Goal: Submit feedback/report problem: Submit feedback/report problem

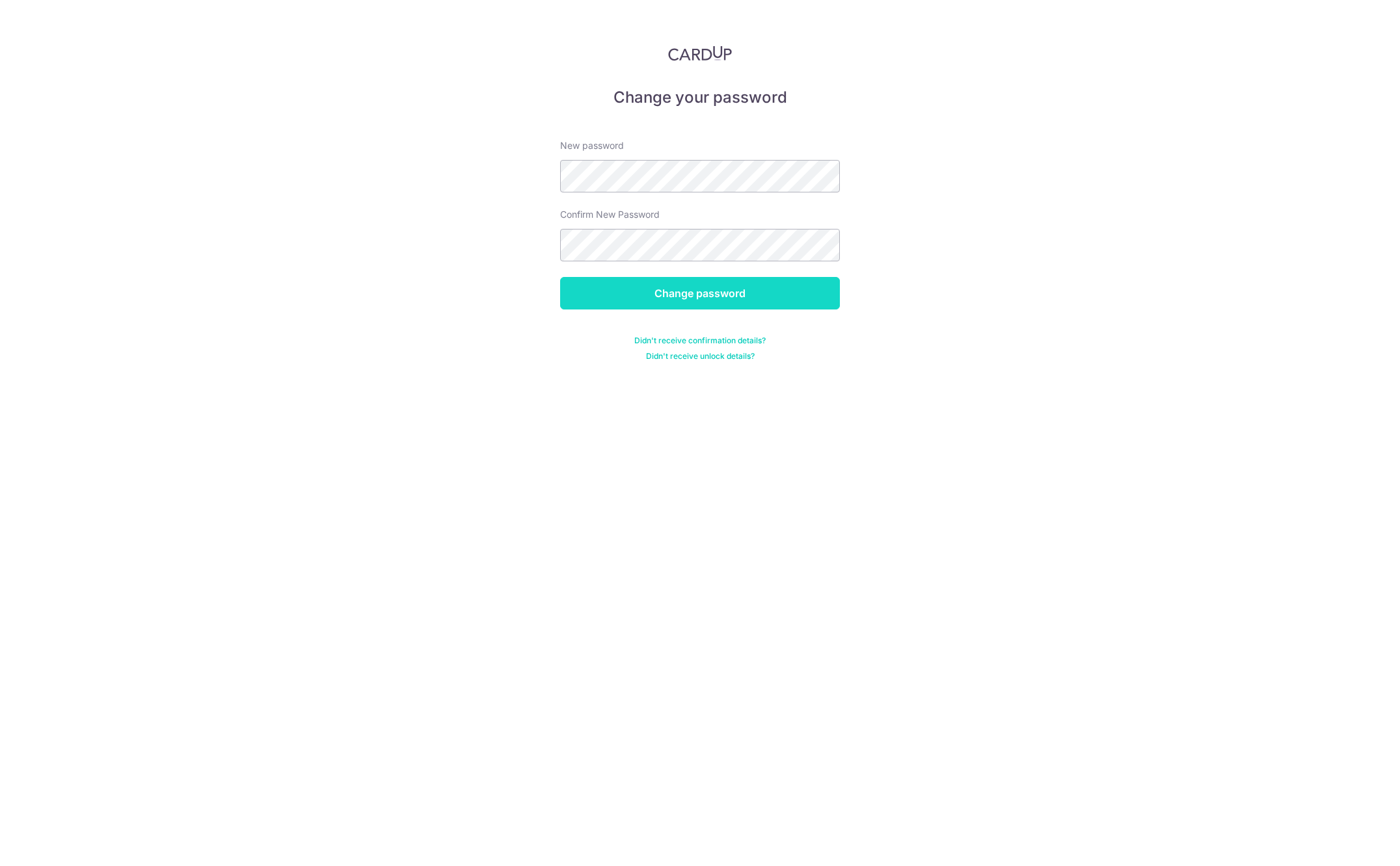
click at [751, 303] on input "Change password" at bounding box center [700, 293] width 280 height 33
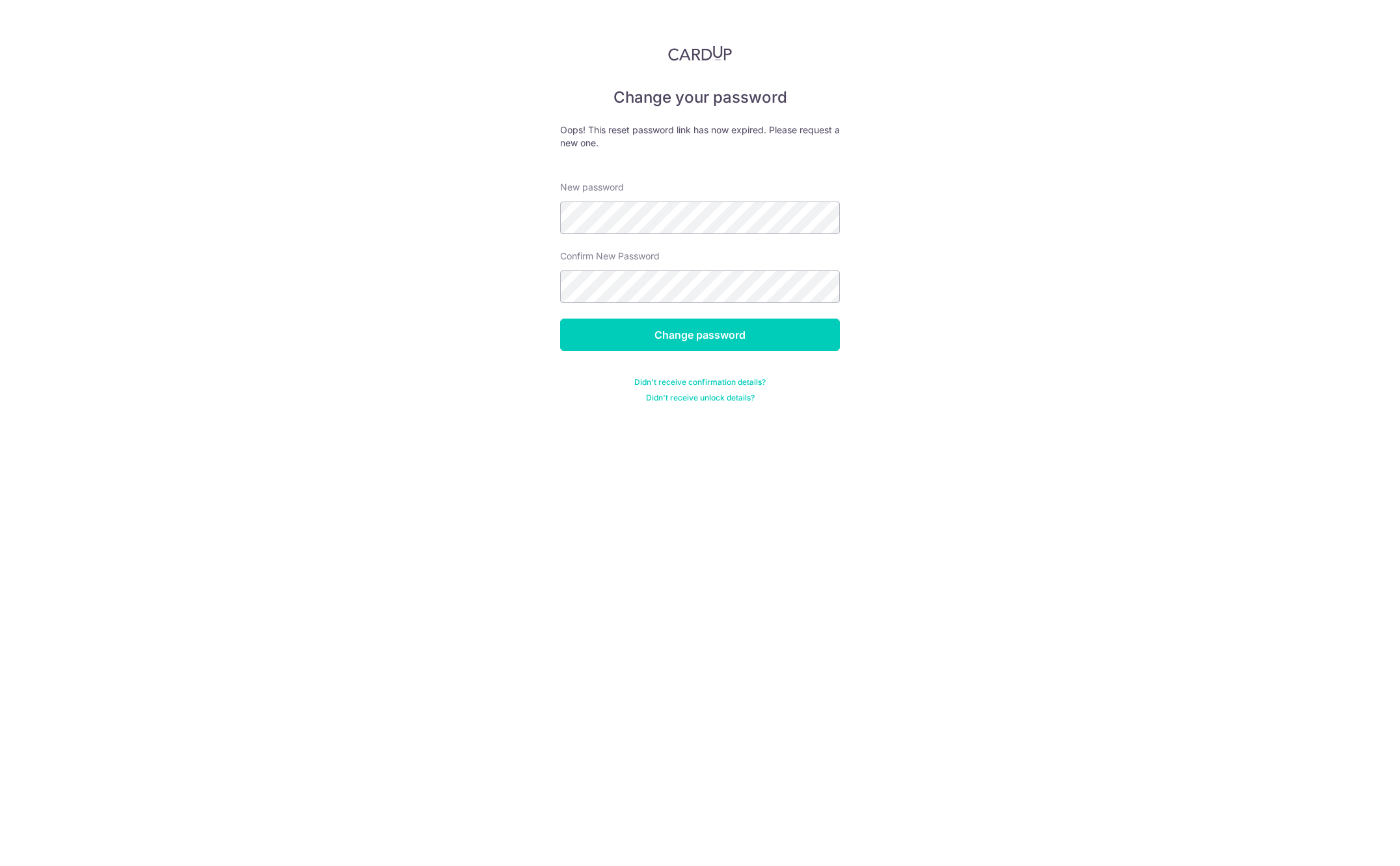
click at [704, 52] on img at bounding box center [699, 52] width 63 height 15
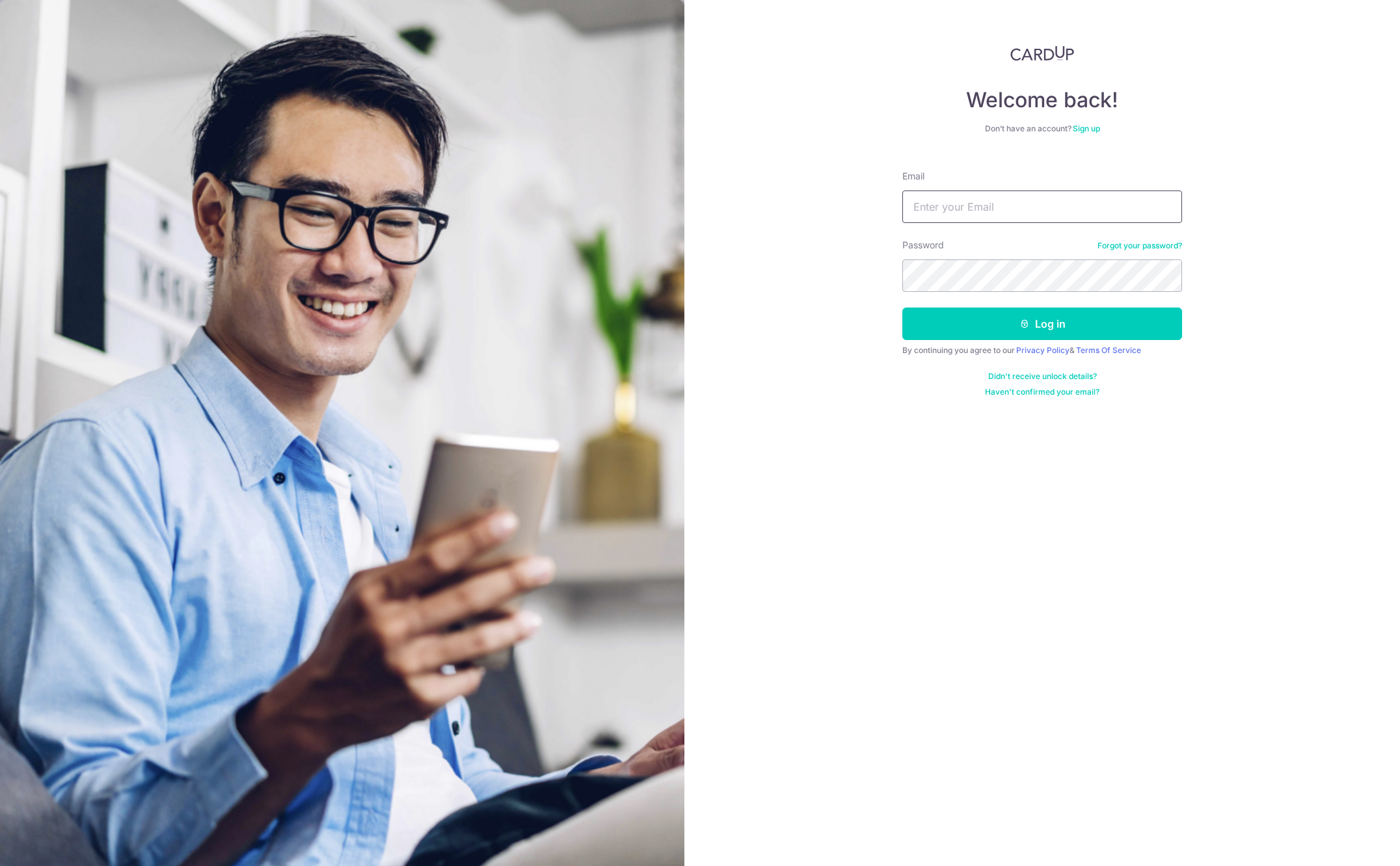
click at [952, 209] on input "Email" at bounding box center [1043, 206] width 280 height 33
type input "camillegraceperez@yahoo.com"
click at [1002, 325] on button "Log in" at bounding box center [1043, 324] width 280 height 33
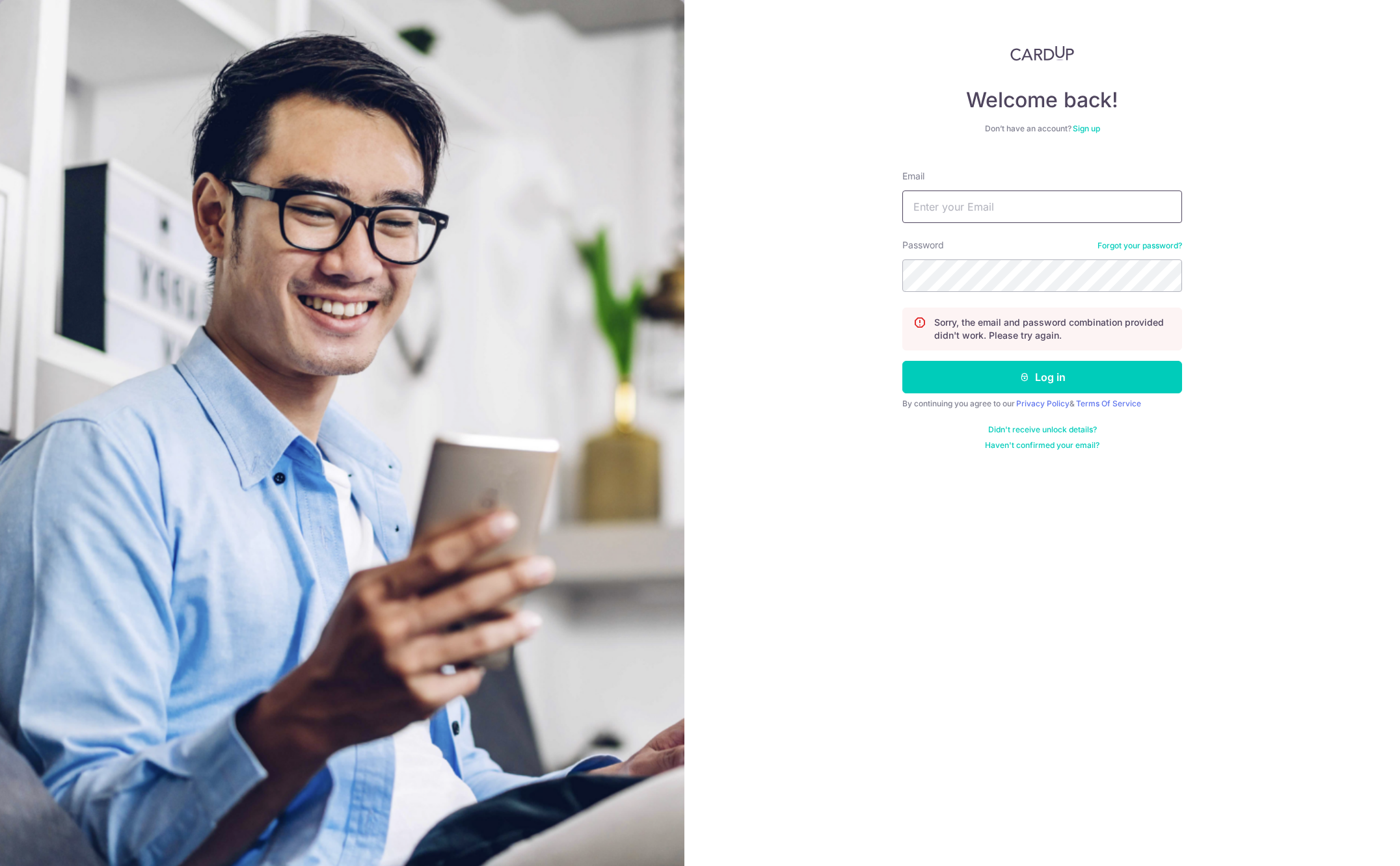
click at [945, 217] on input "Email" at bounding box center [1043, 206] width 280 height 33
type input "camillegraceperez@yahoo.com"
click at [1030, 374] on button "Log in" at bounding box center [1043, 377] width 280 height 33
click at [1159, 246] on link "Forgot your password?" at bounding box center [1140, 246] width 85 height 10
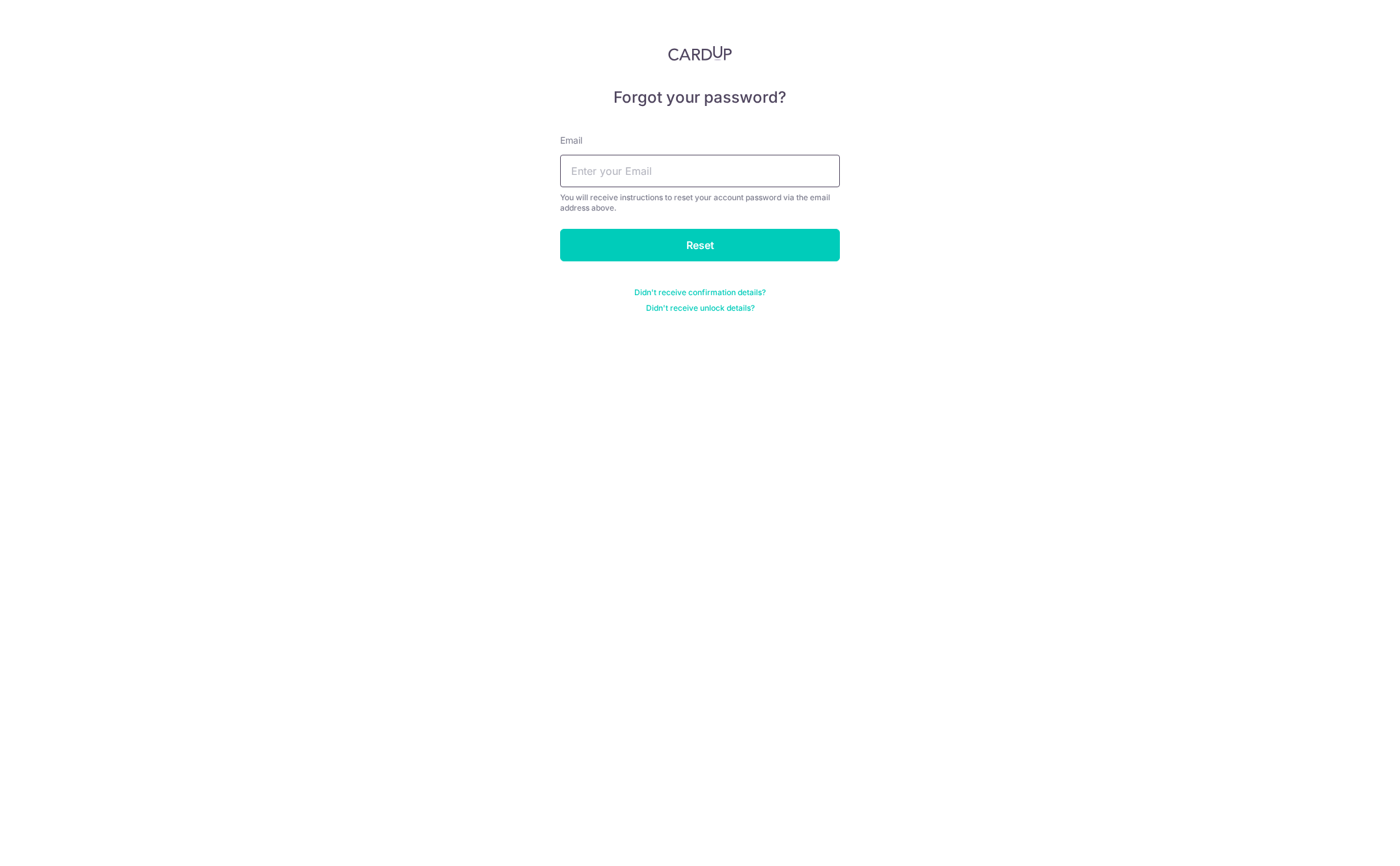
click at [650, 176] on input "text" at bounding box center [700, 171] width 280 height 33
type input "[EMAIL_ADDRESS][DOMAIN_NAME]"
click at [672, 251] on input "Reset" at bounding box center [700, 245] width 280 height 33
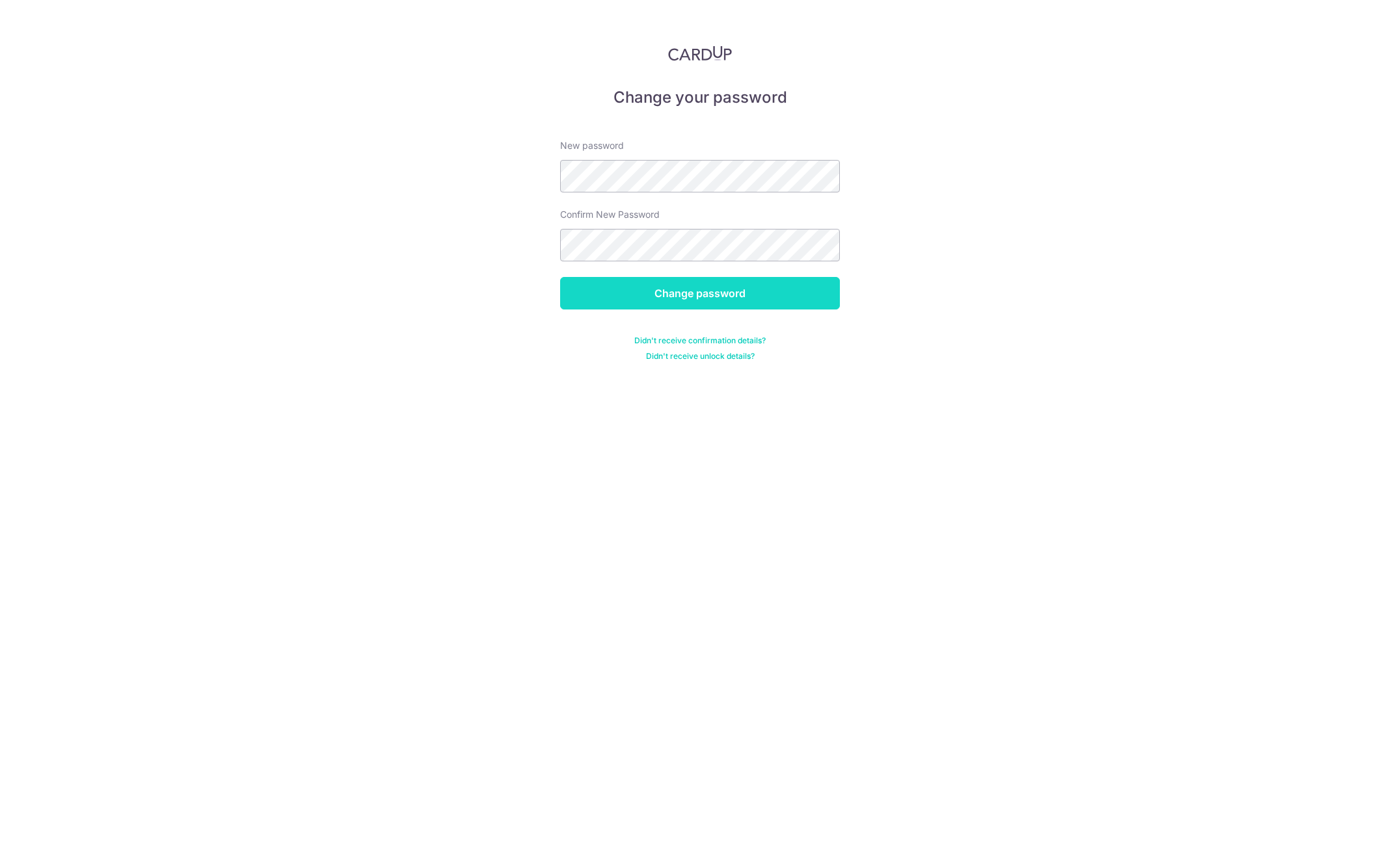
click at [645, 299] on input "Change password" at bounding box center [700, 293] width 280 height 33
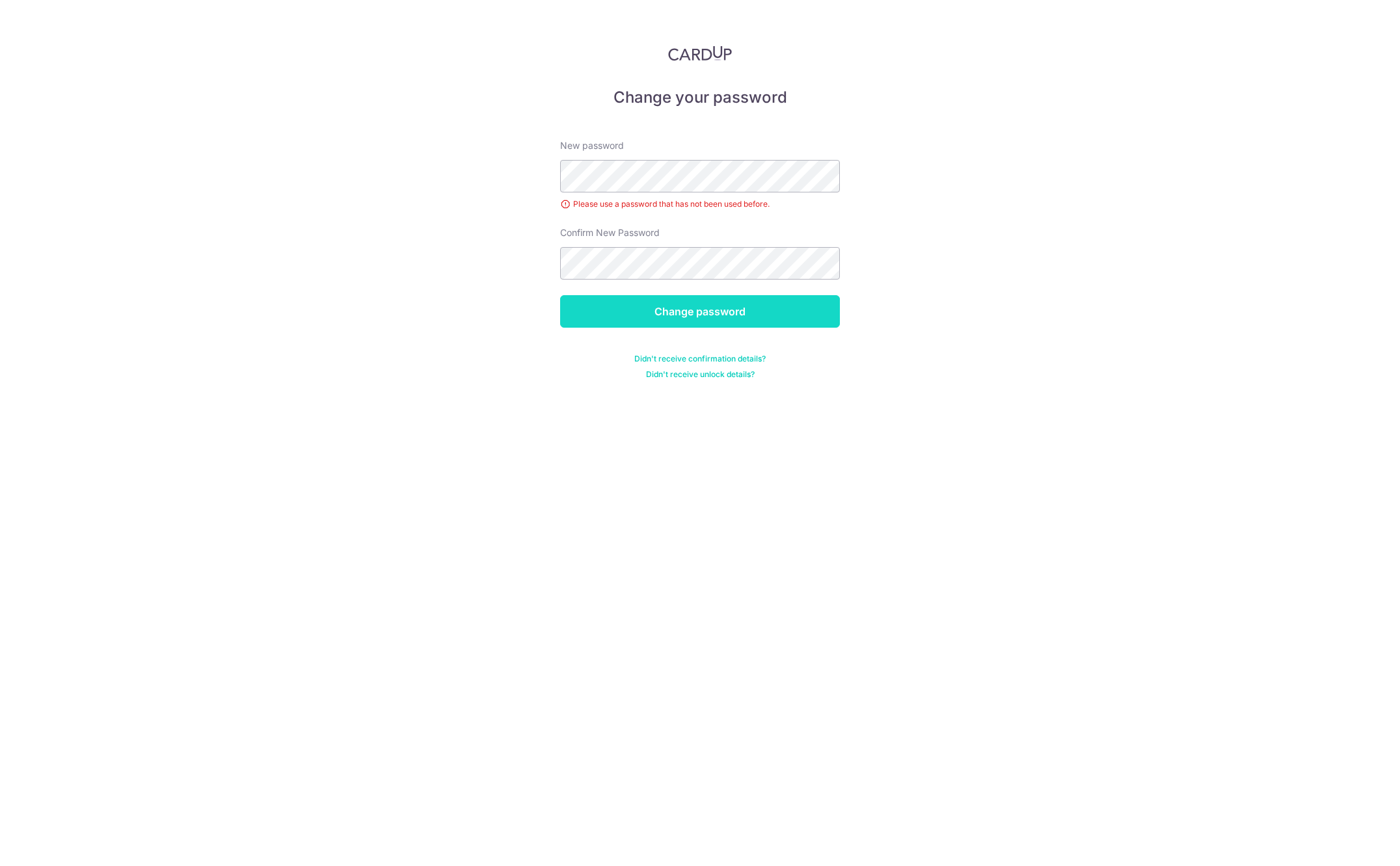
click at [740, 310] on input "Change password" at bounding box center [700, 311] width 280 height 33
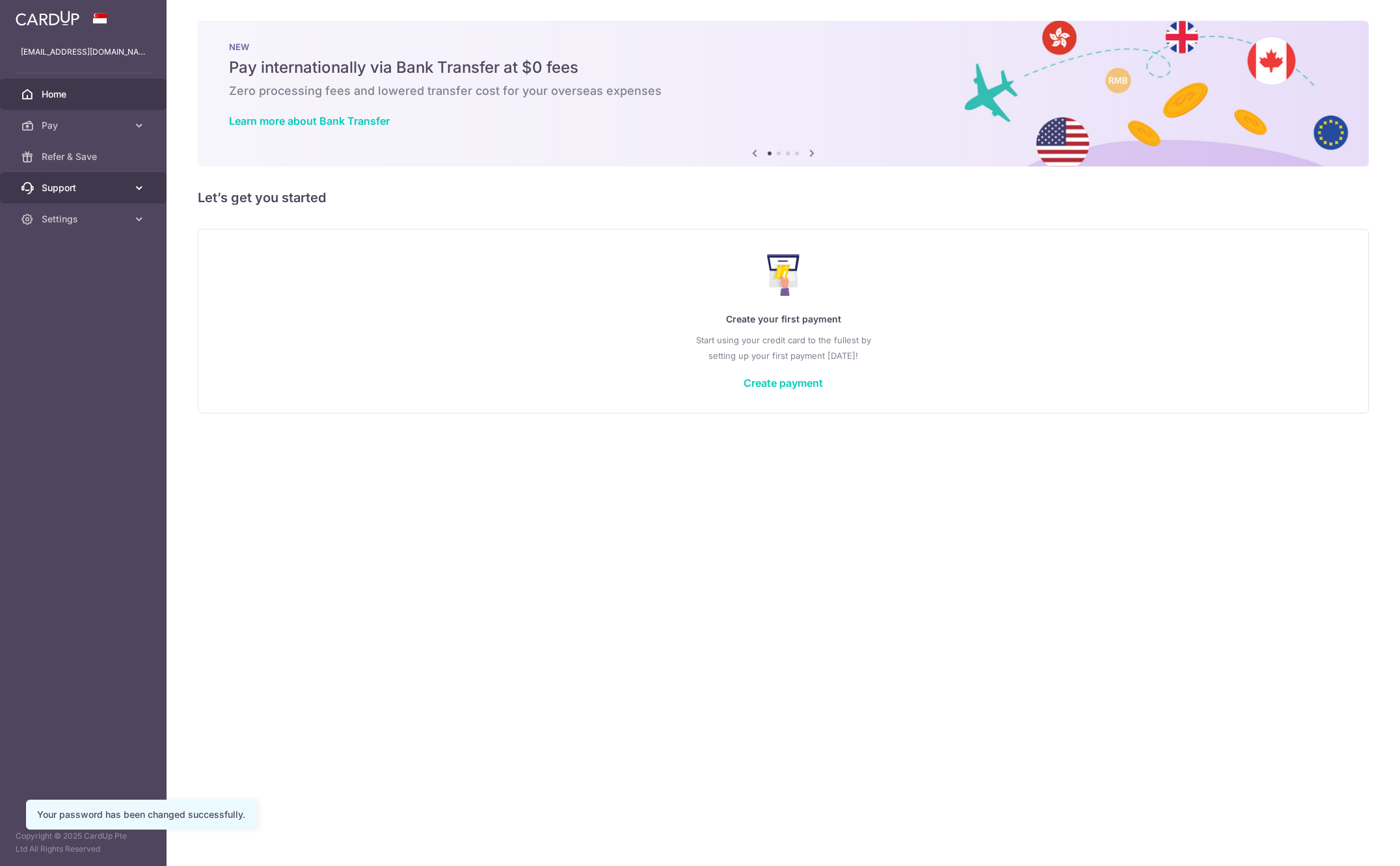
click at [117, 195] on body "[EMAIL_ADDRESS][DOMAIN_NAME] Home Pay Payments Recipients Cards Refer & Save Su…" at bounding box center [700, 433] width 1400 height 866
click at [69, 221] on span "Settings" at bounding box center [85, 219] width 86 height 13
click at [73, 187] on span "Support" at bounding box center [85, 188] width 86 height 13
click at [50, 332] on span "Account" at bounding box center [85, 329] width 86 height 13
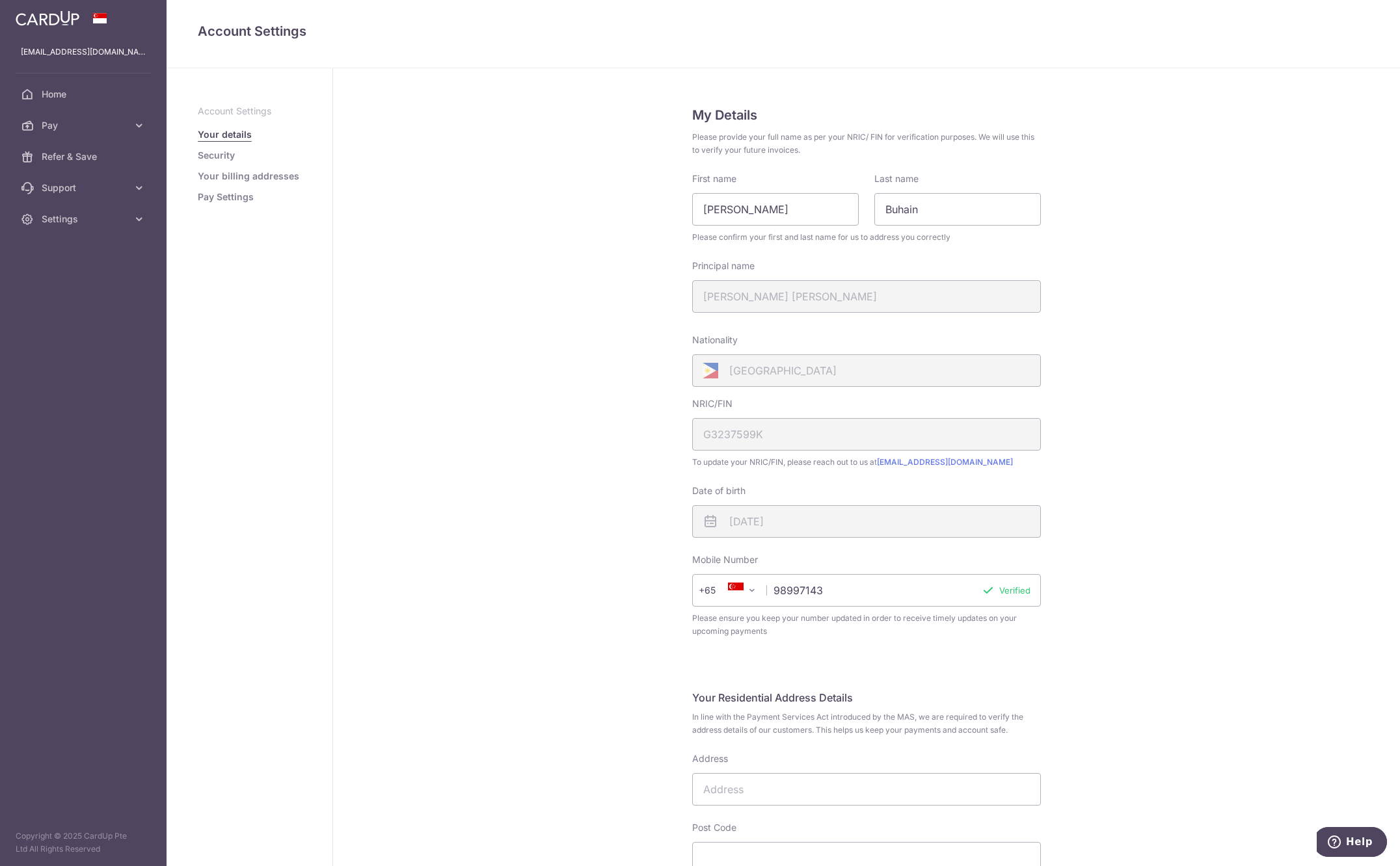
click at [233, 153] on link "Security" at bounding box center [216, 155] width 37 height 13
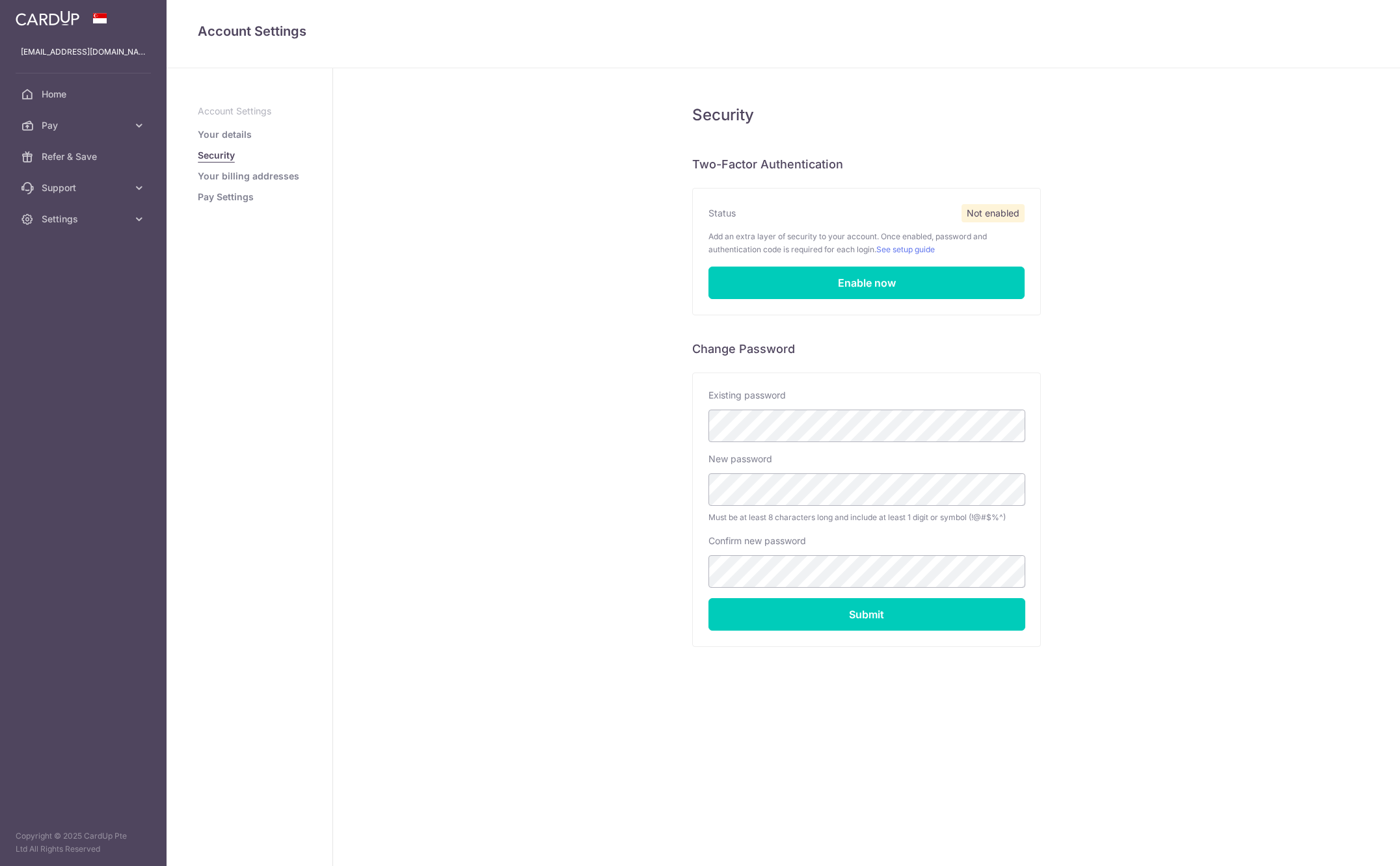
click at [237, 174] on link "Your billing addresses" at bounding box center [248, 176] width 101 height 13
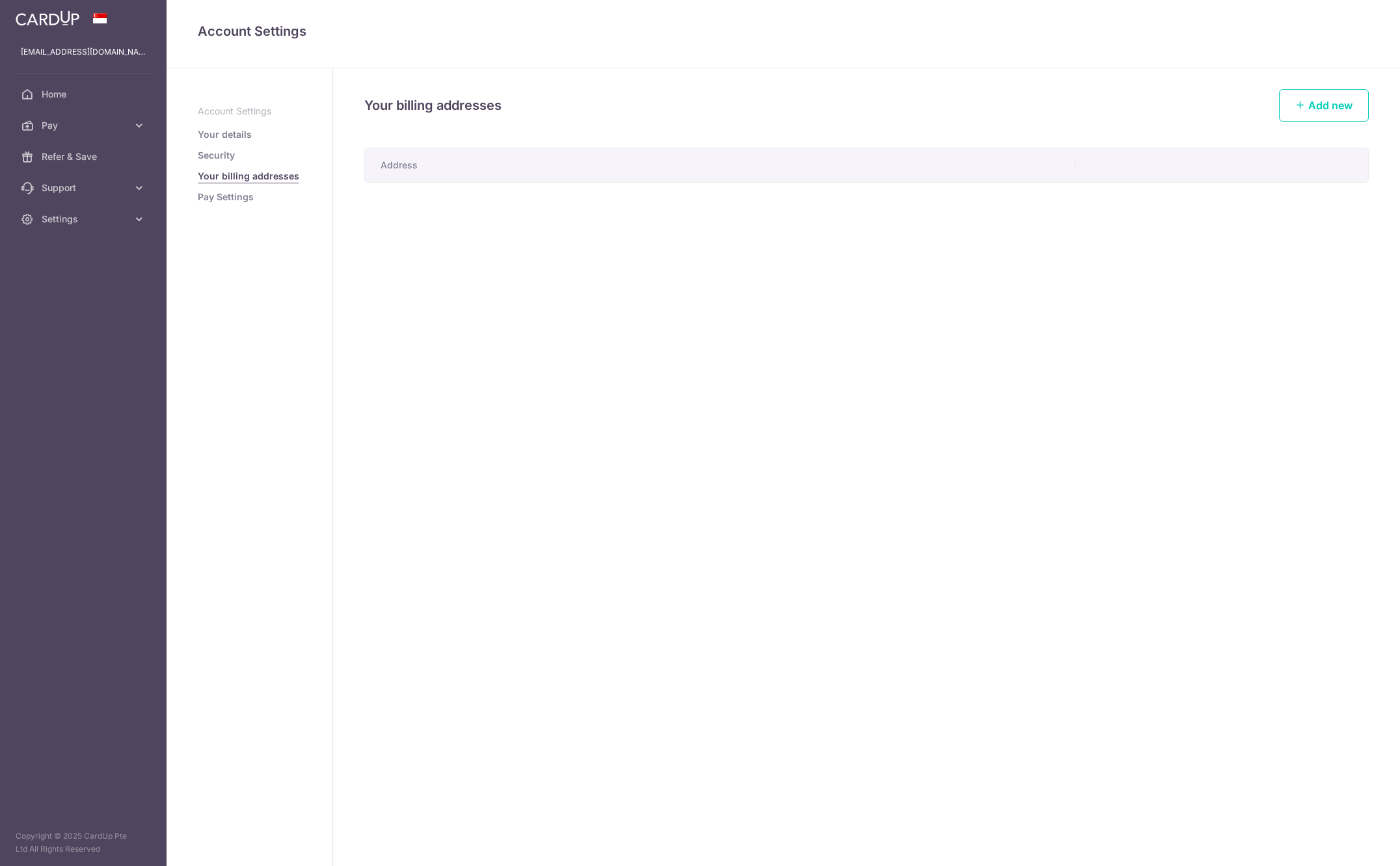
click at [232, 211] on aside "Account Settings Your details Security Your billing addresses Pay Settings" at bounding box center [249, 467] width 166 height 798
click at [227, 192] on link "Pay Settings" at bounding box center [225, 197] width 56 height 13
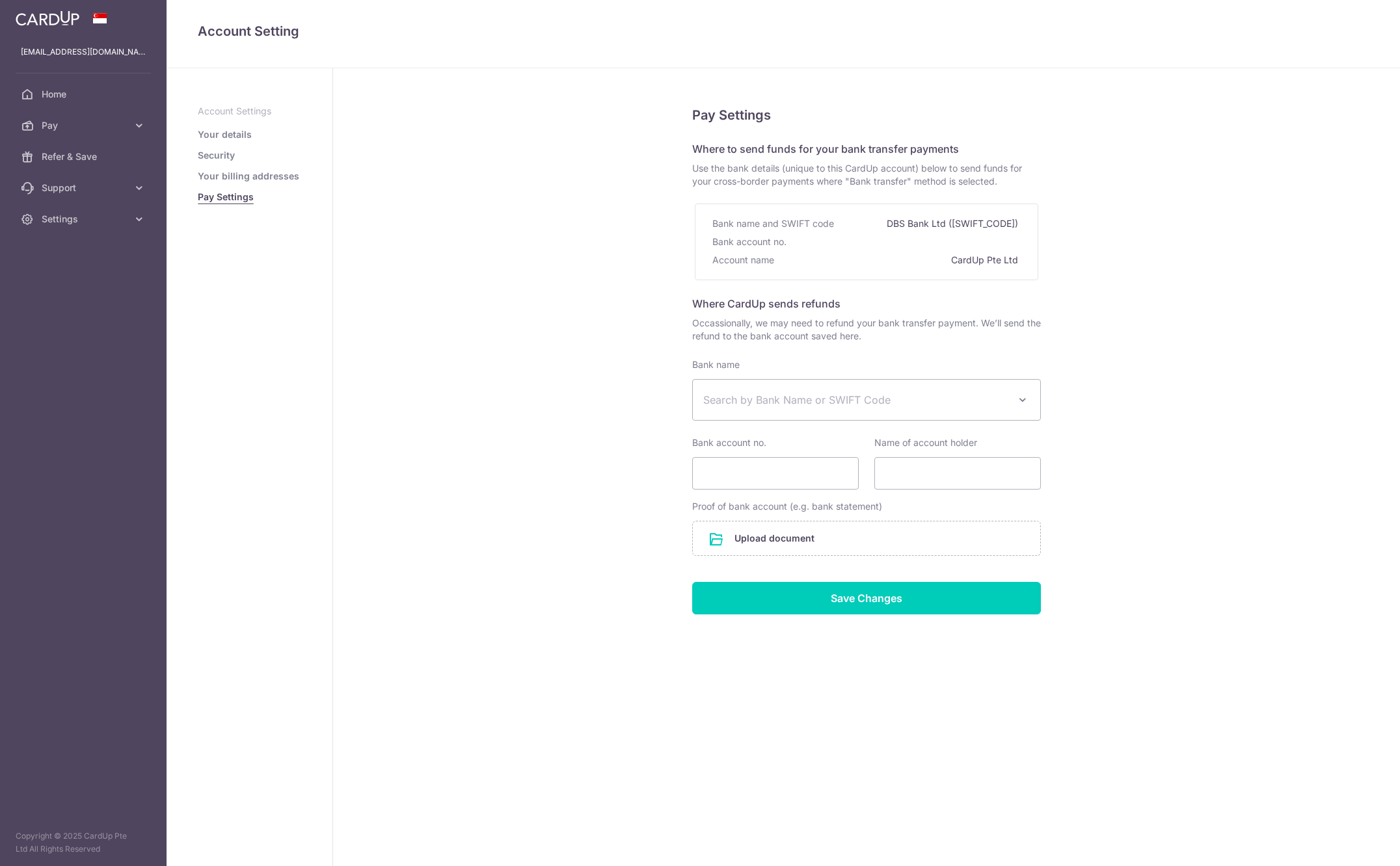
select select
click at [69, 121] on span "Pay" at bounding box center [85, 125] width 86 height 13
click at [75, 163] on span "Payments" at bounding box center [85, 157] width 86 height 13
select select
click at [47, 99] on span "Home" at bounding box center [85, 94] width 86 height 13
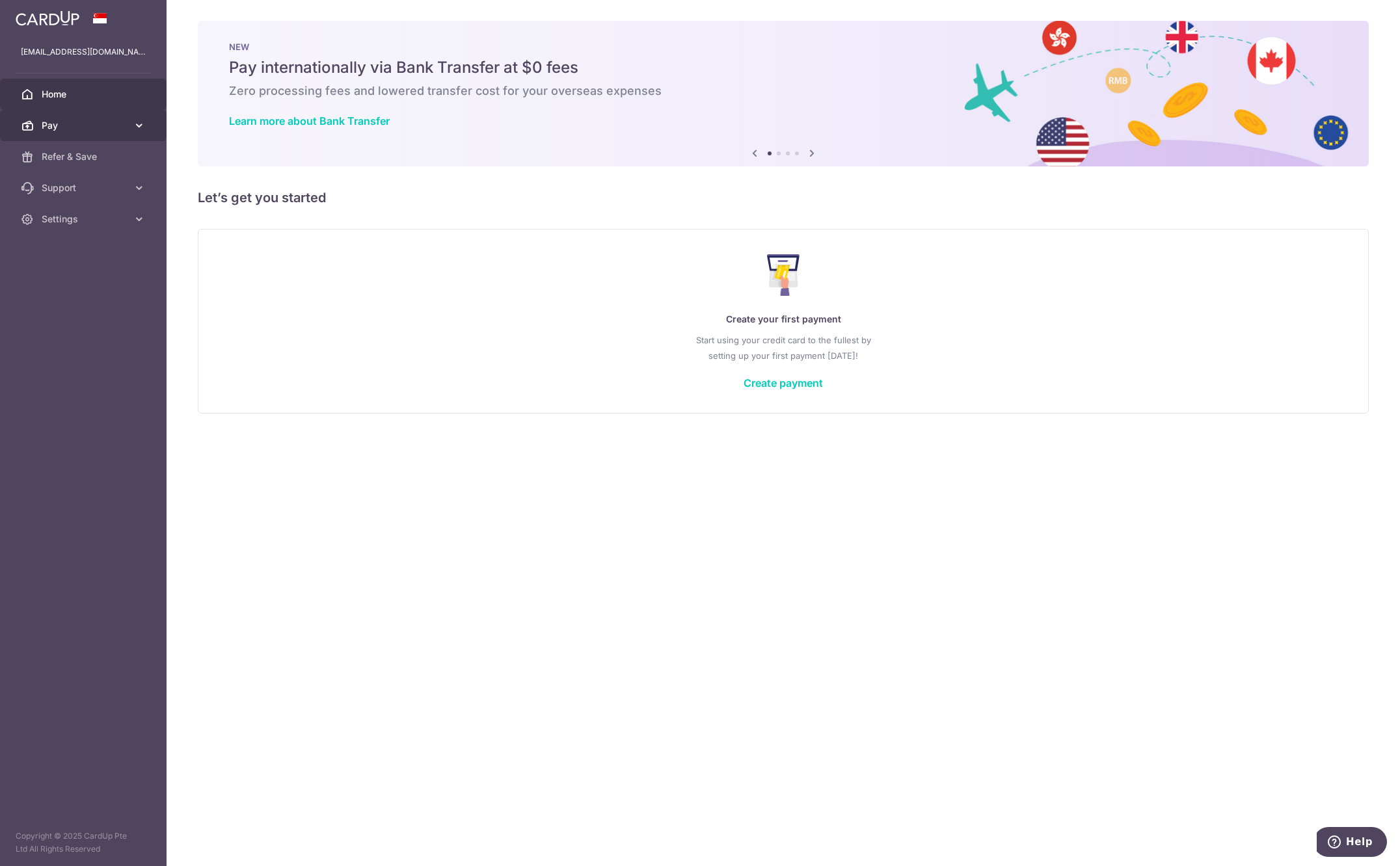
click at [66, 125] on span "Pay" at bounding box center [85, 125] width 86 height 13
click at [69, 328] on span "Settings" at bounding box center [85, 329] width 86 height 13
click at [75, 365] on span "Account" at bounding box center [85, 360] width 86 height 13
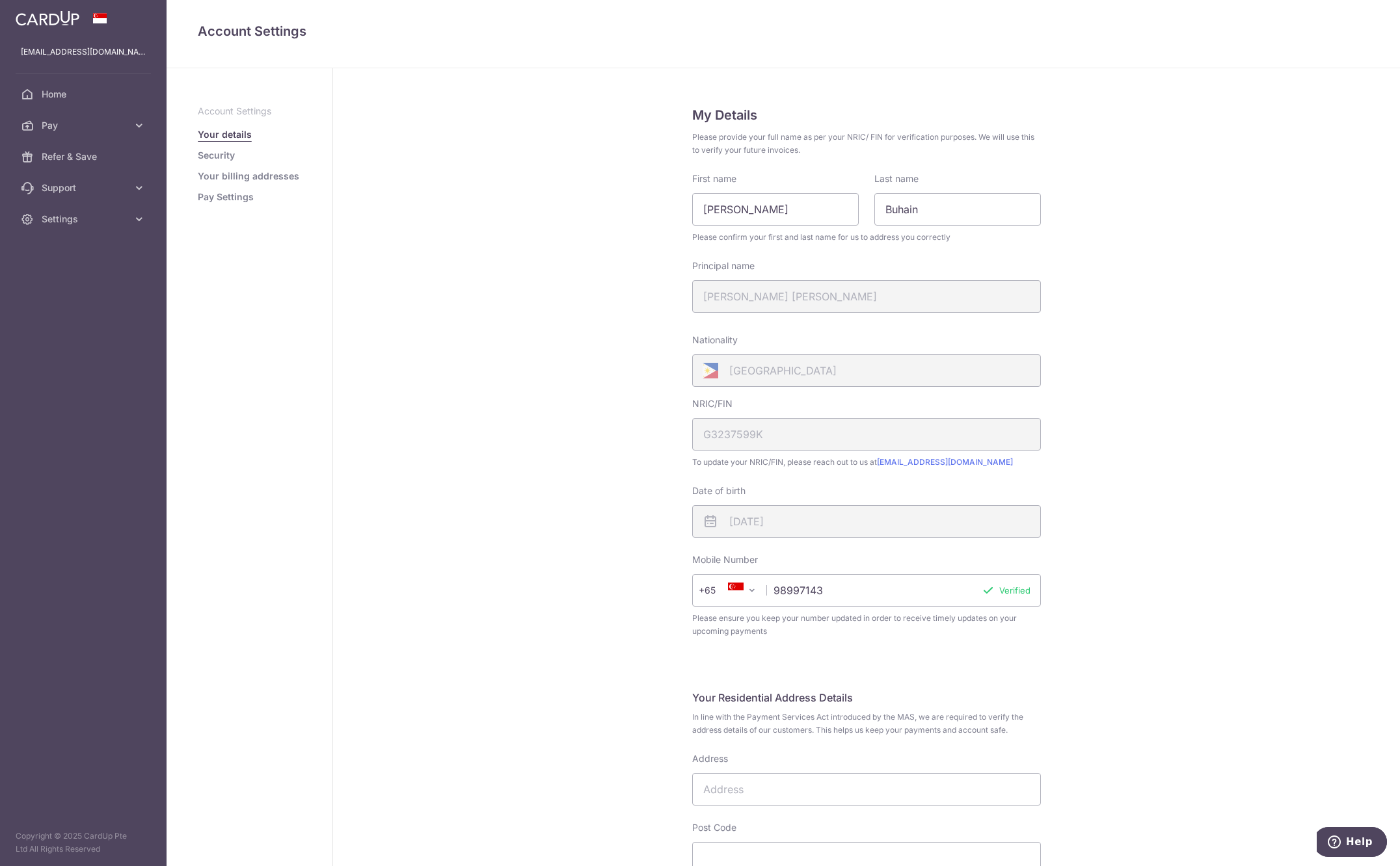
click at [214, 159] on link "Security" at bounding box center [216, 155] width 37 height 13
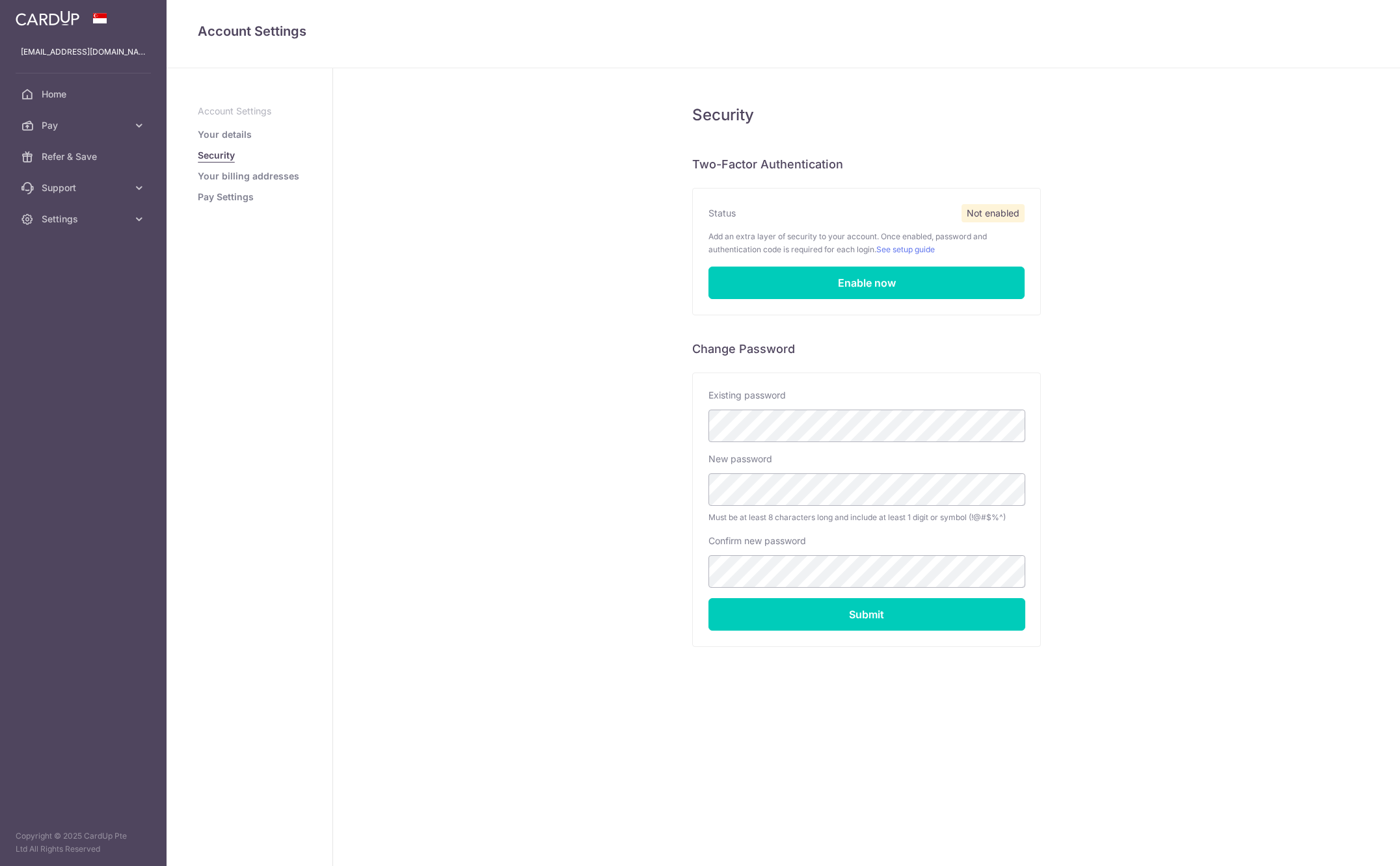
click at [214, 174] on link "Your billing addresses" at bounding box center [248, 176] width 101 height 13
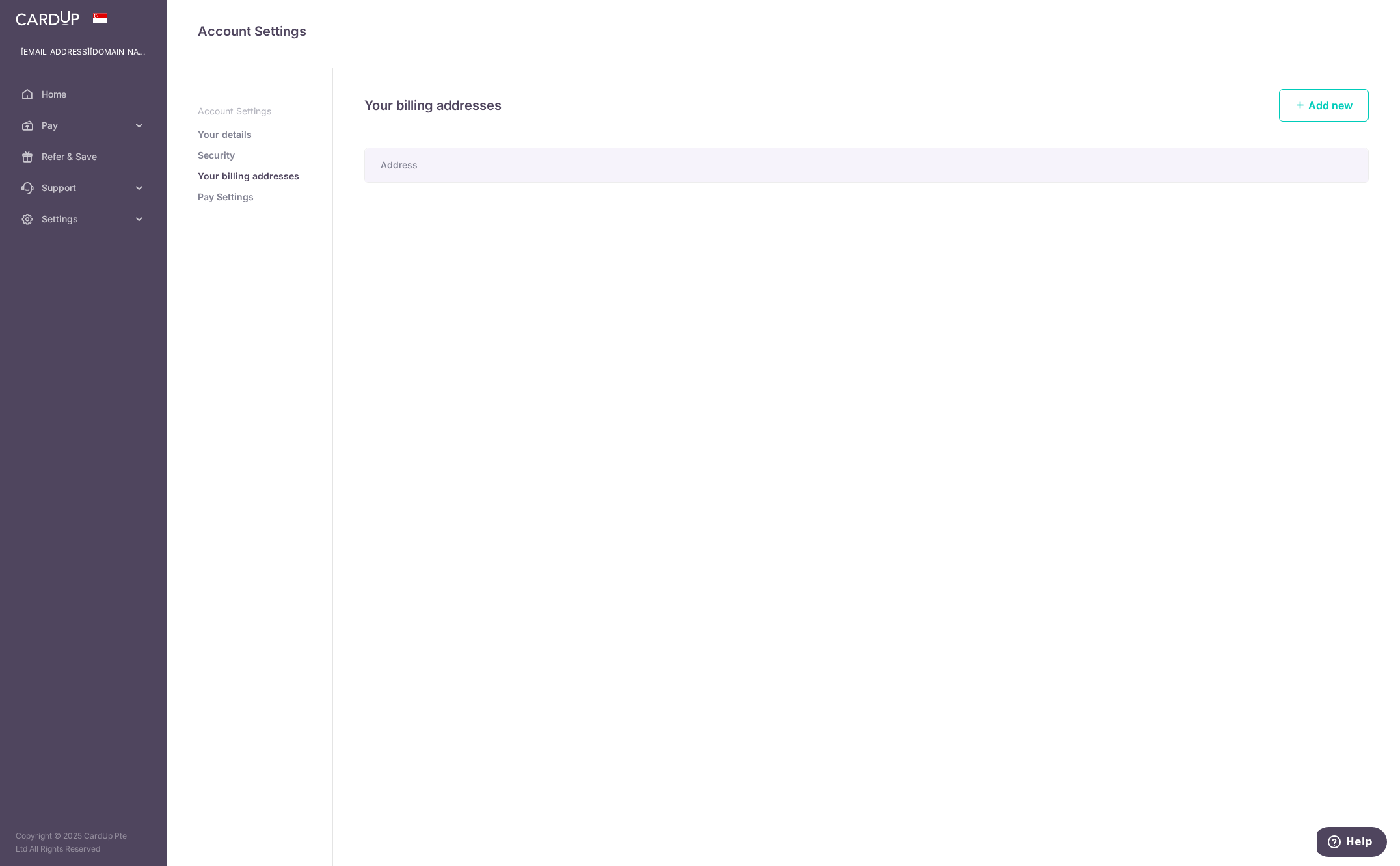
click at [217, 197] on link "Pay Settings" at bounding box center [225, 197] width 56 height 13
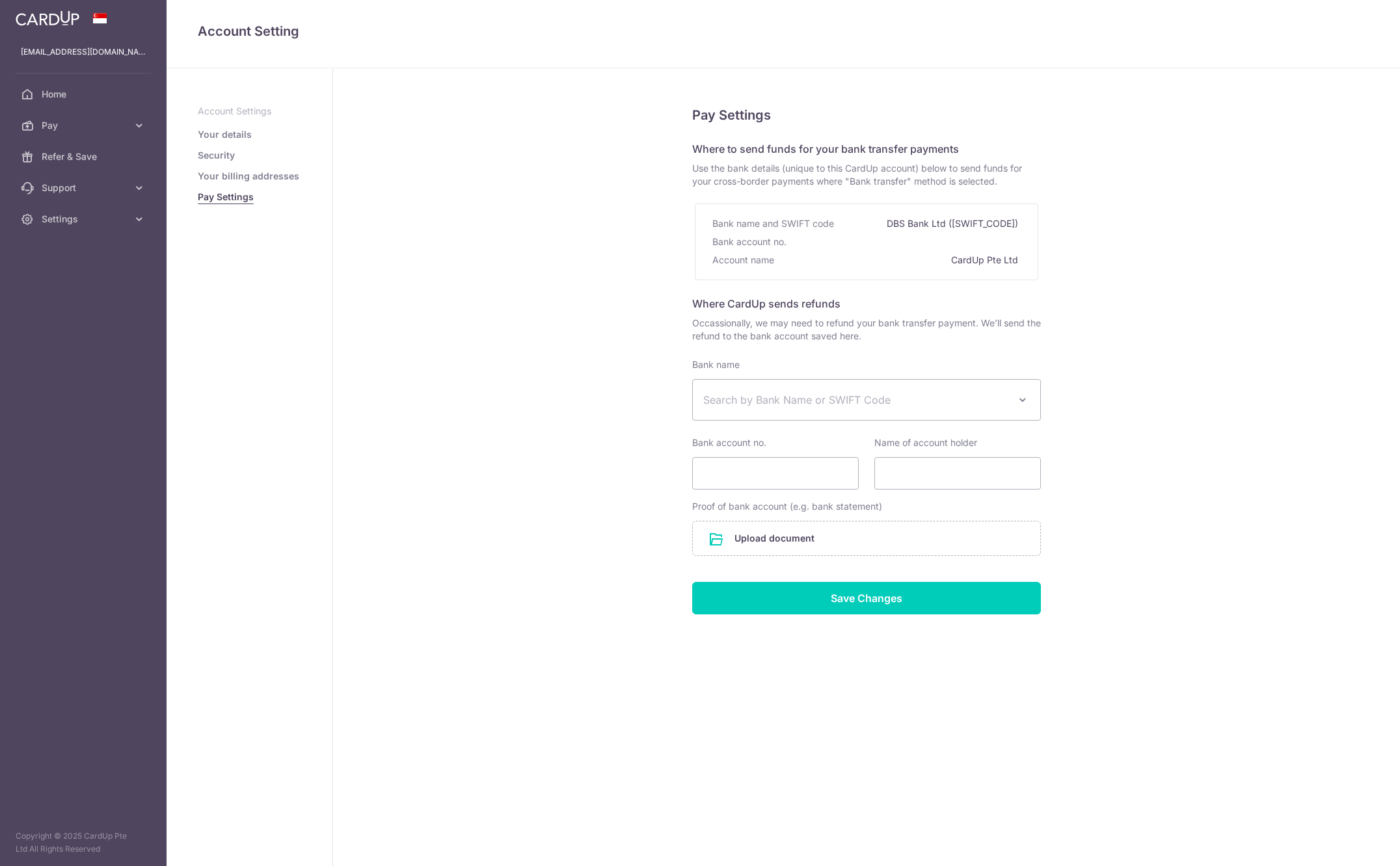
select select
click at [1359, 842] on span "Help" at bounding box center [1359, 842] width 27 height 12
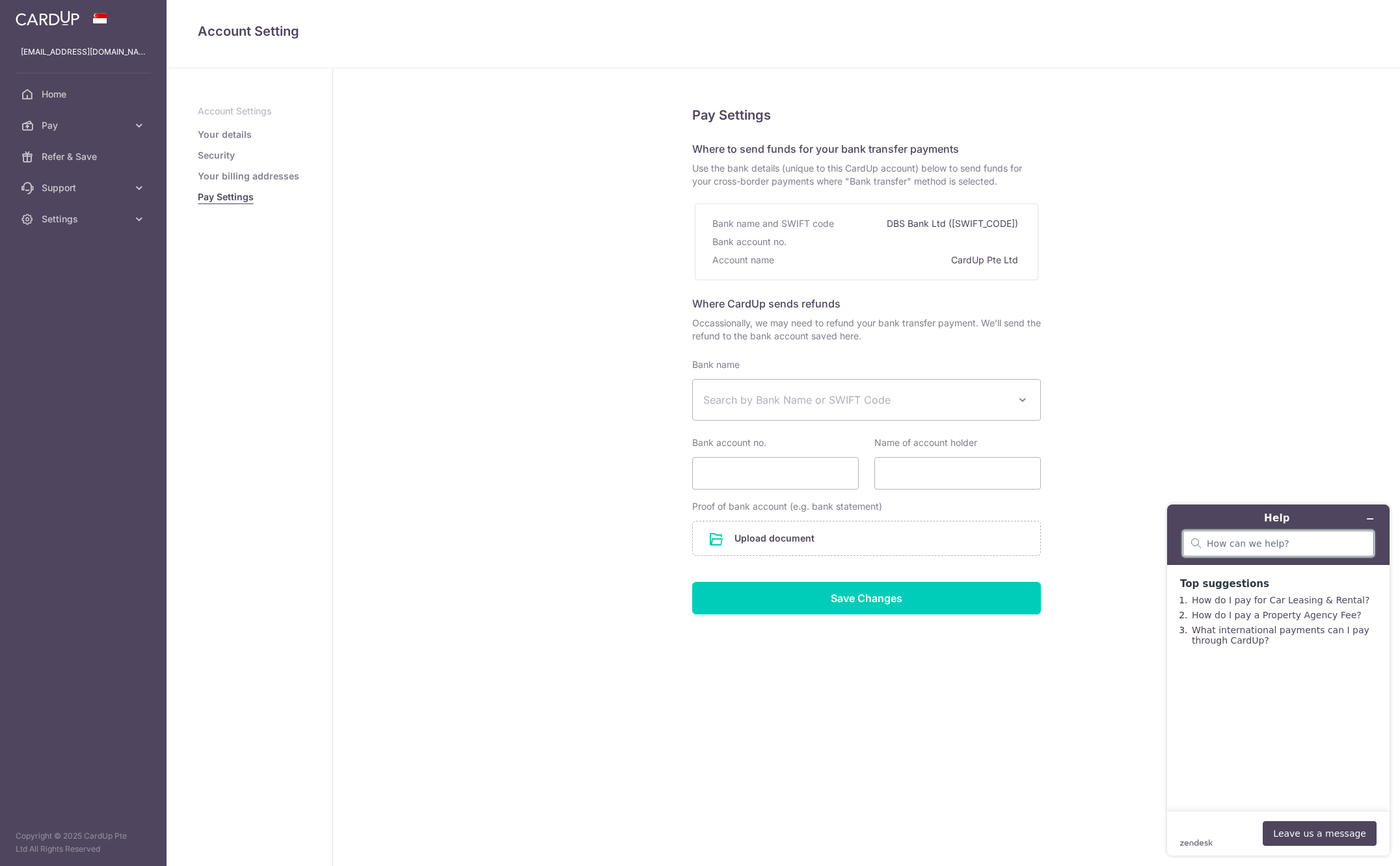
click at [1232, 546] on input "search" at bounding box center [1286, 544] width 159 height 12
type input "delete account"
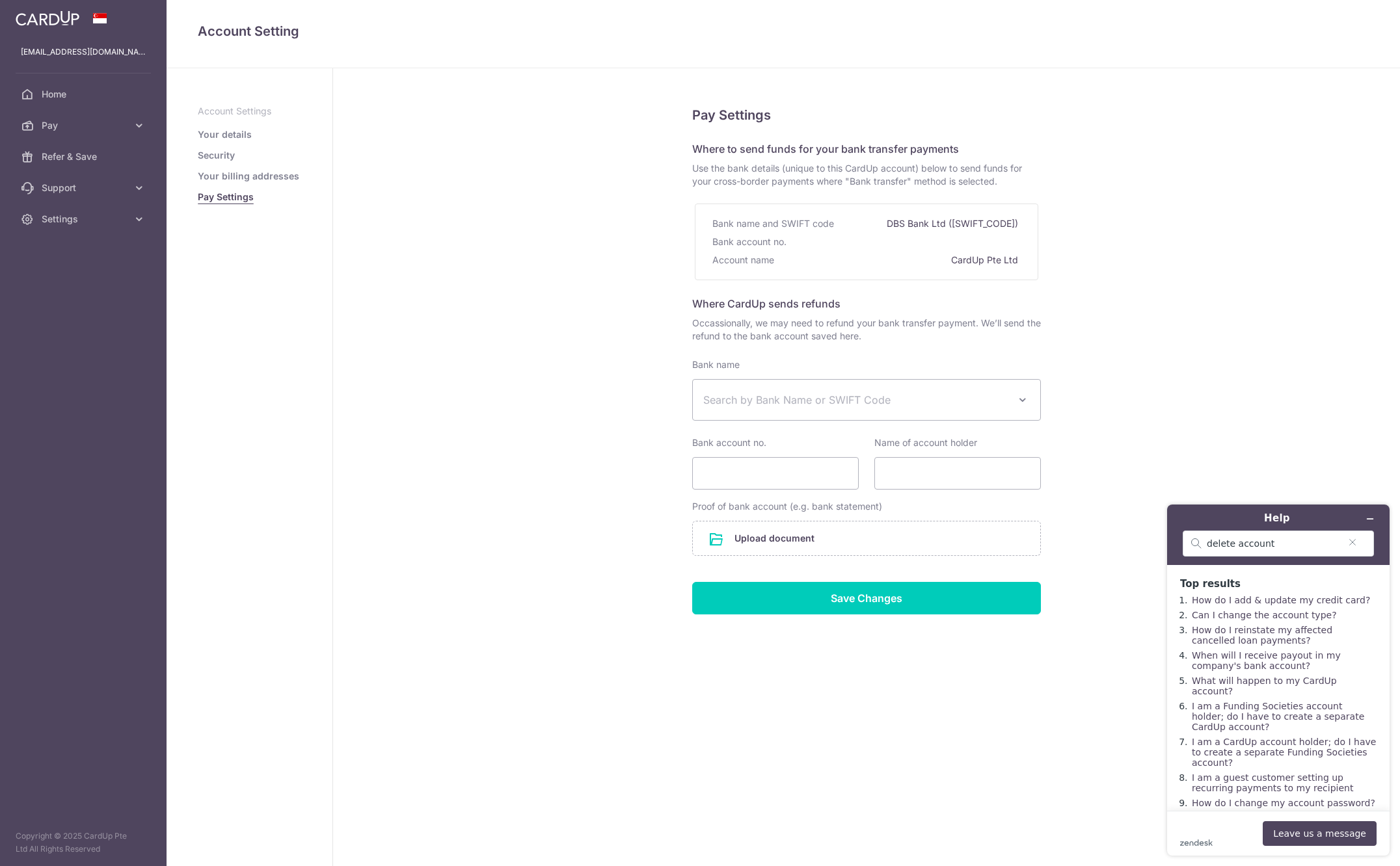
scroll to position [4, 0]
click at [1305, 830] on button "Leave us a message" at bounding box center [1320, 834] width 114 height 25
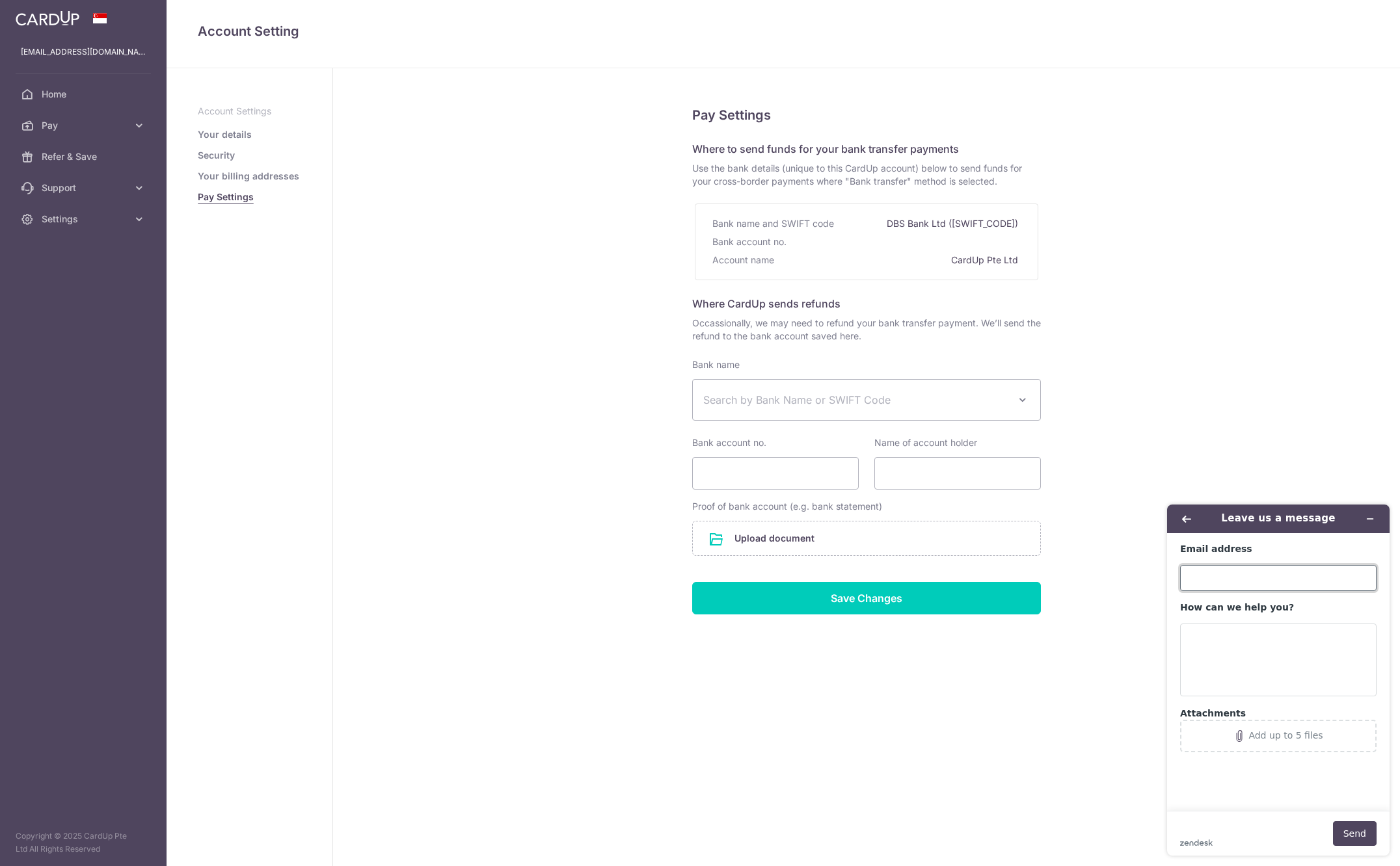
click at [1198, 571] on input "Email address" at bounding box center [1278, 578] width 196 height 26
type input "[EMAIL_ADDRESS][DOMAIN_NAME]"
click at [1220, 646] on textarea "How can we help you?" at bounding box center [1278, 660] width 196 height 73
type textarea "I wish to delete my account as Im not active here. Pls delete anytime."
click at [1364, 836] on button "Send" at bounding box center [1355, 834] width 44 height 25
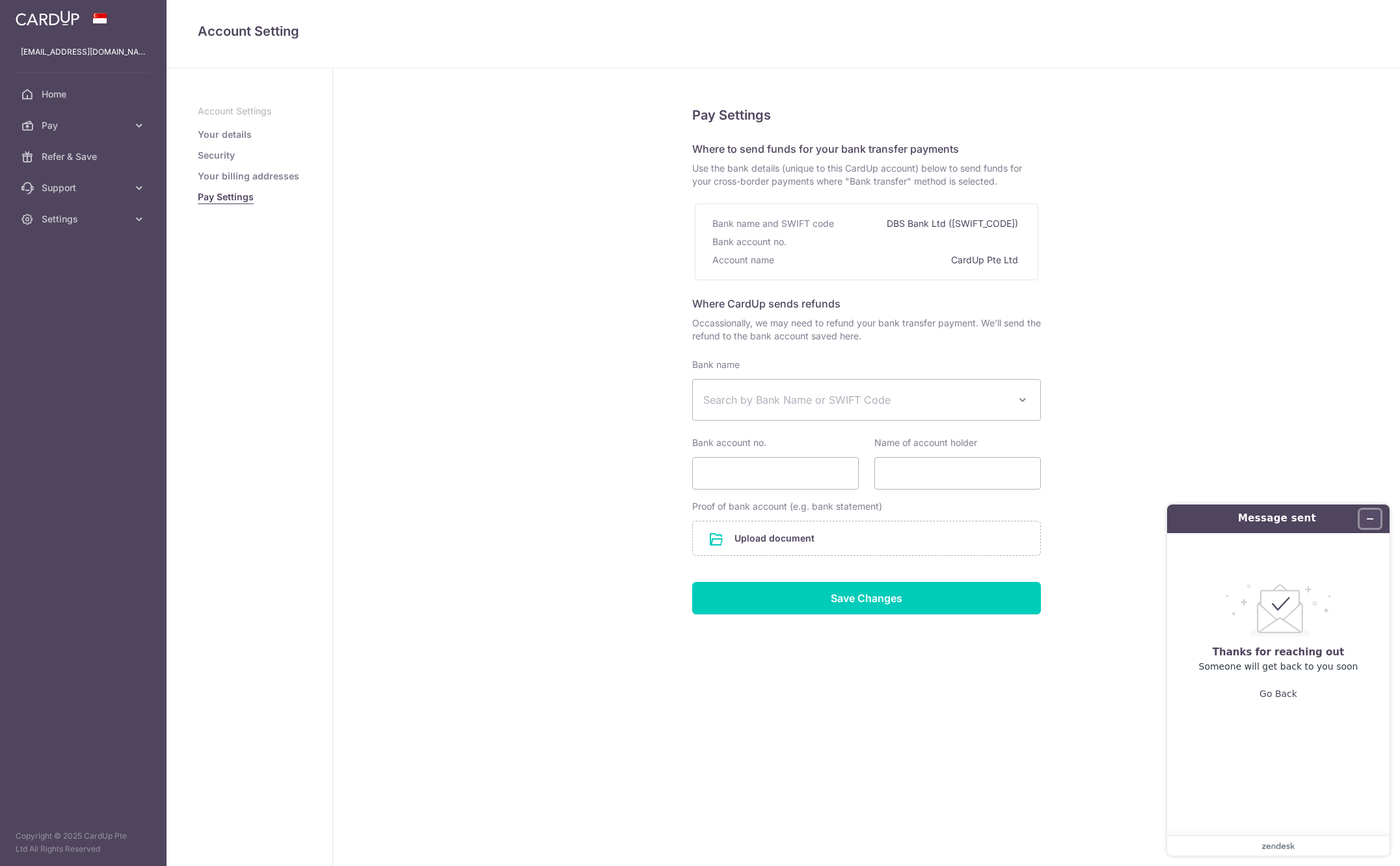
click at [1375, 517] on button "Minimize widget" at bounding box center [1370, 519] width 21 height 18
